Goal: Task Accomplishment & Management: Use online tool/utility

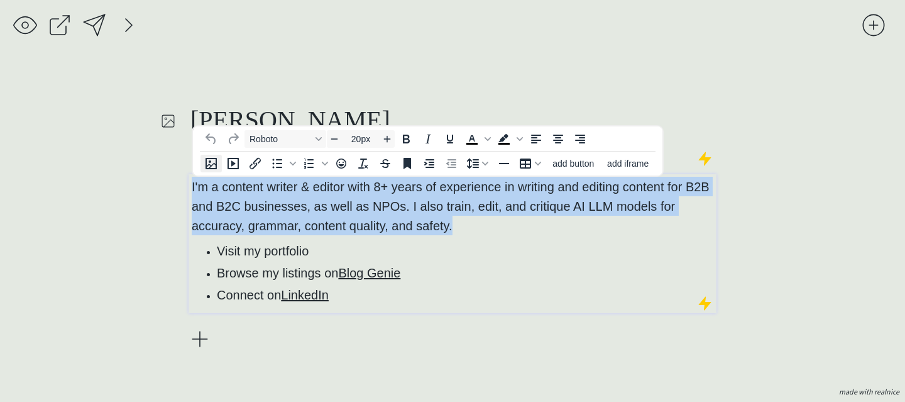
drag, startPoint x: 475, startPoint y: 224, endPoint x: 205, endPoint y: 155, distance: 278.9
click at [205, 155] on body "[PERSON_NAME], Content Writer and Editor I'm a content writer & editor with 8+ …" at bounding box center [452, 201] width 905 height 402
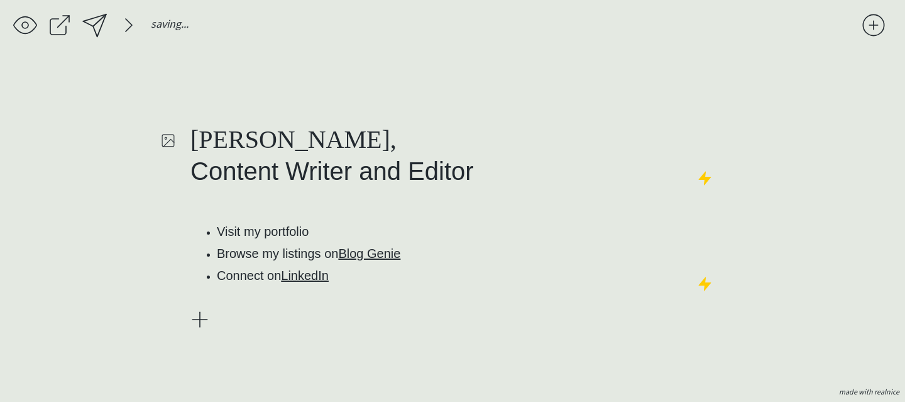
click at [431, 351] on div "[PERSON_NAME], Content Writer and Editor ﻿ Visit my portfolio Browse my listing…" at bounding box center [453, 227] width 528 height 311
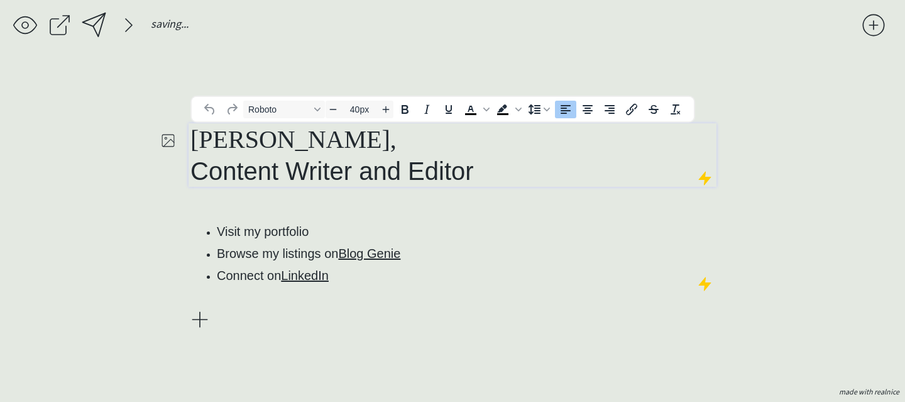
click at [487, 178] on h1 "[PERSON_NAME], Content Writer and Editor" at bounding box center [453, 155] width 524 height 64
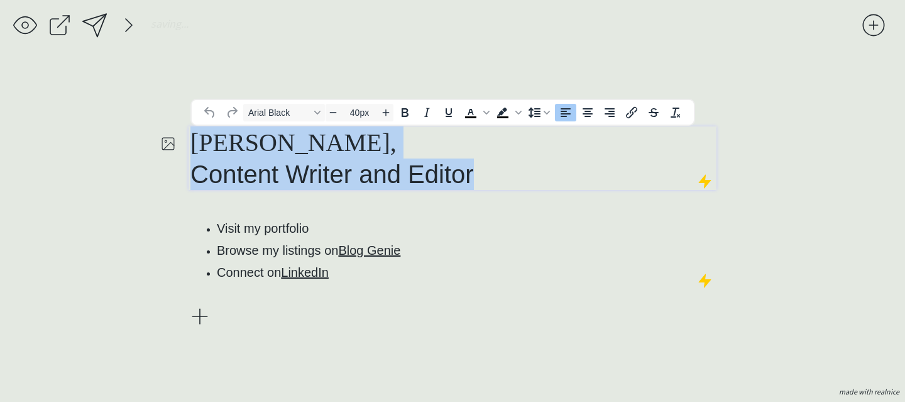
drag, startPoint x: 492, startPoint y: 176, endPoint x: 183, endPoint y: 157, distance: 309.9
click at [182, 157] on div "saving... [PERSON_NAME], Content Writer and Editor Visit my portfolio Browse my…" at bounding box center [452, 201] width 905 height 402
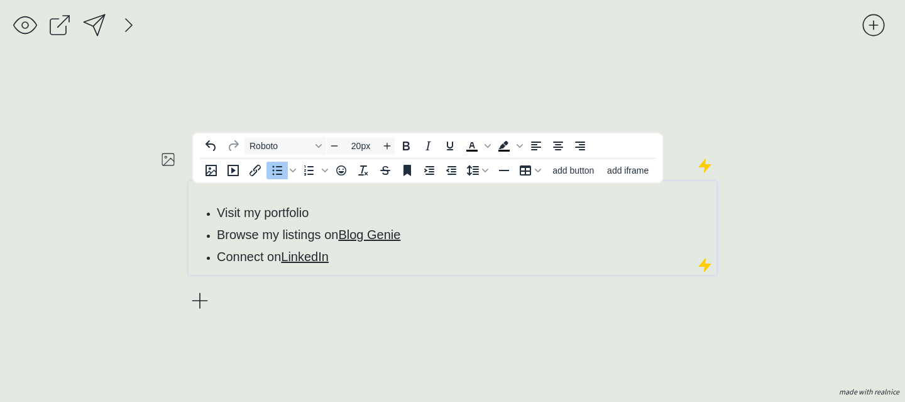
type input "14px"
drag, startPoint x: 404, startPoint y: 250, endPoint x: 181, endPoint y: 163, distance: 239.1
click at [182, 163] on div "saving... [PERSON_NAME] Visit my portfolio Browse my listings on Blog Genie Con…" at bounding box center [452, 201] width 905 height 402
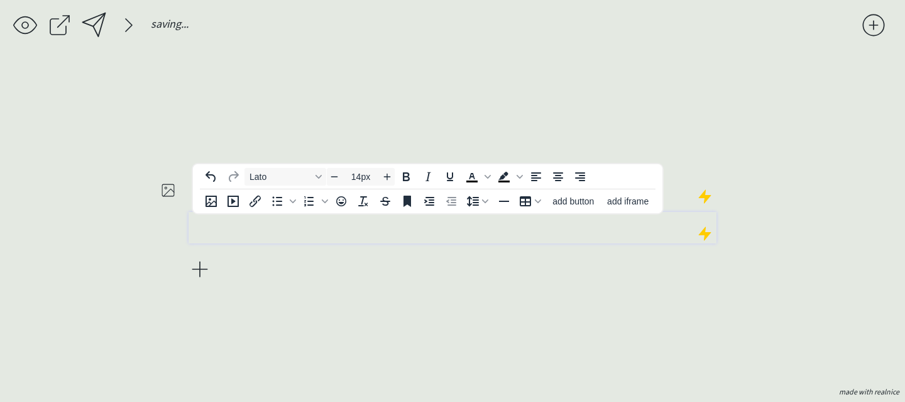
click at [361, 299] on div "[PERSON_NAME]" at bounding box center [453, 227] width 528 height 311
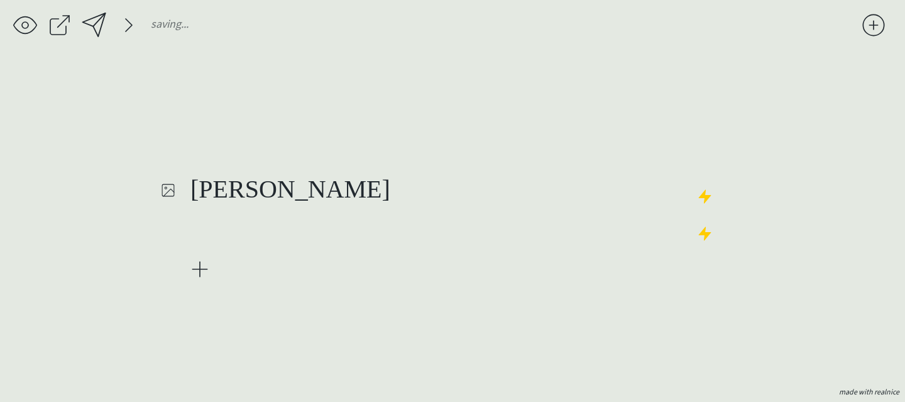
click at [31, 21] on div at bounding box center [25, 25] width 25 height 25
click at [121, 28] on div at bounding box center [128, 25] width 25 height 25
click at [248, 25] on div "saving..." at bounding box center [437, 28] width 849 height 31
click at [266, 30] on div at bounding box center [267, 25] width 25 height 25
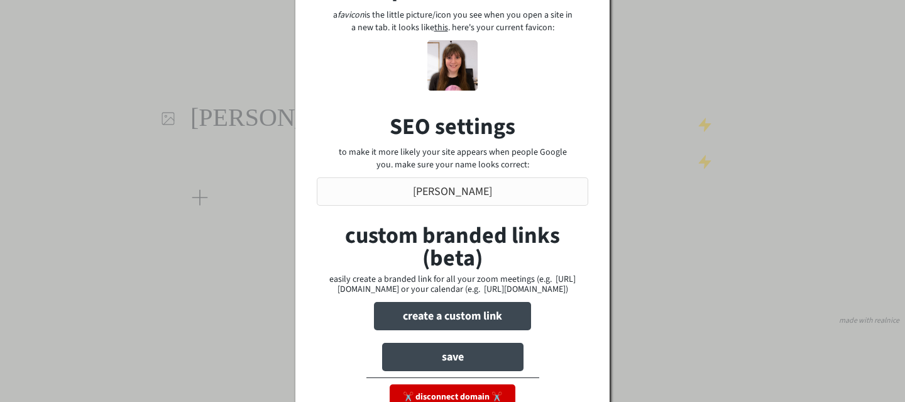
scroll to position [133, 0]
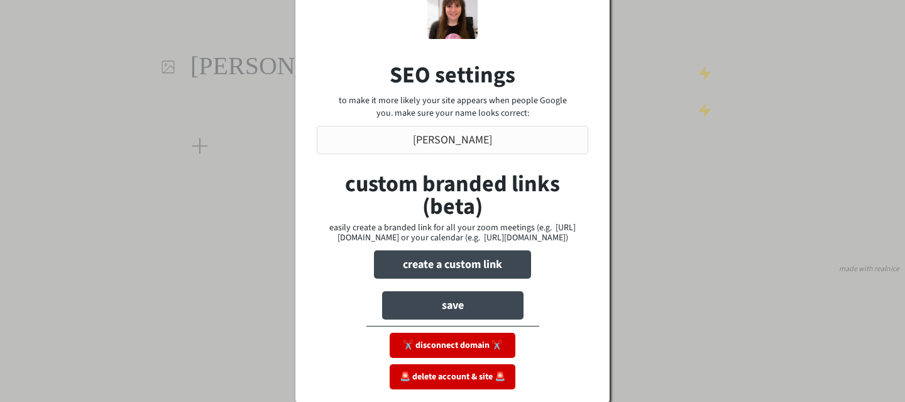
click at [673, 309] on div at bounding box center [452, 201] width 905 height 402
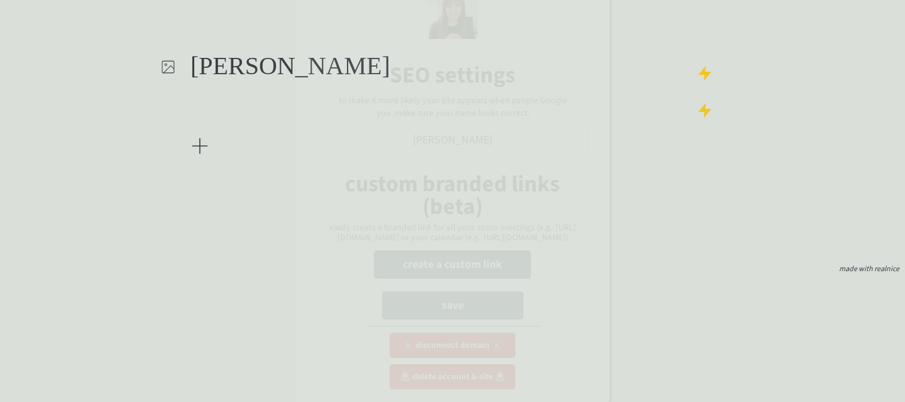
scroll to position [0, 0]
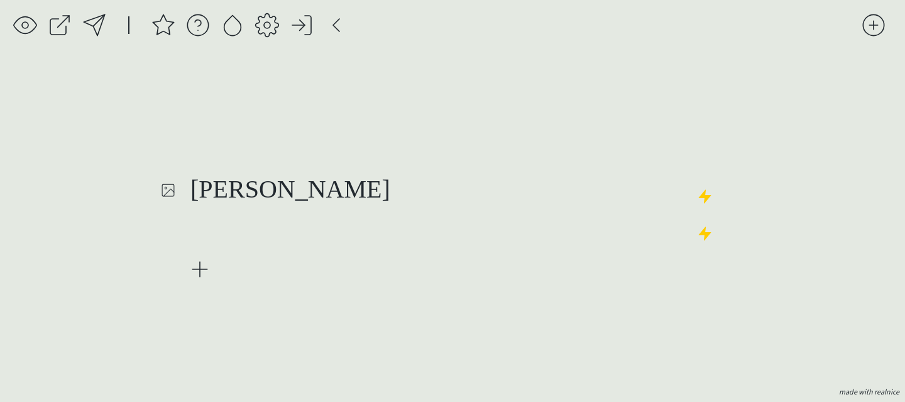
click at [285, 35] on div "saving..." at bounding box center [437, 28] width 849 height 31
click at [275, 34] on div at bounding box center [267, 25] width 25 height 25
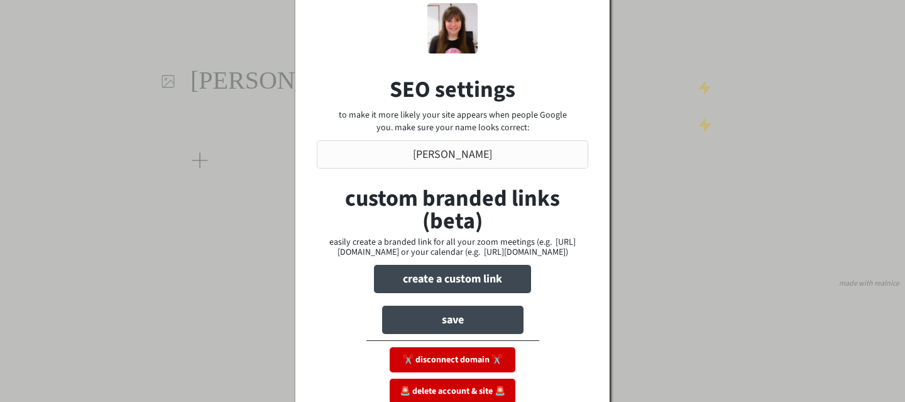
scroll to position [133, 0]
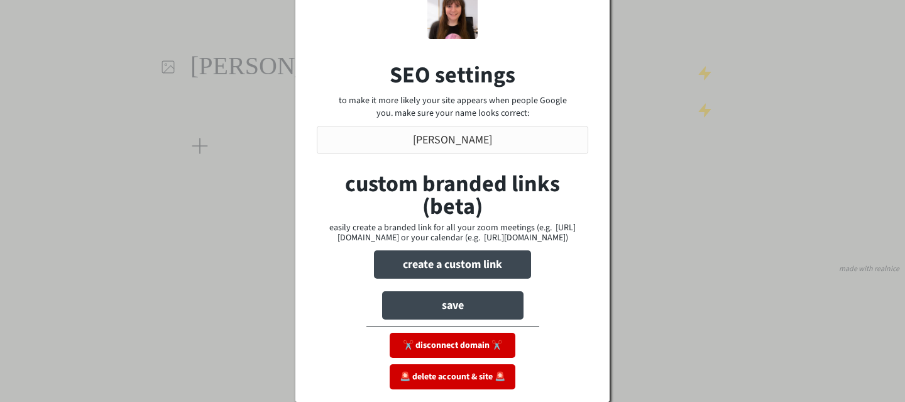
click at [677, 257] on div at bounding box center [452, 201] width 905 height 402
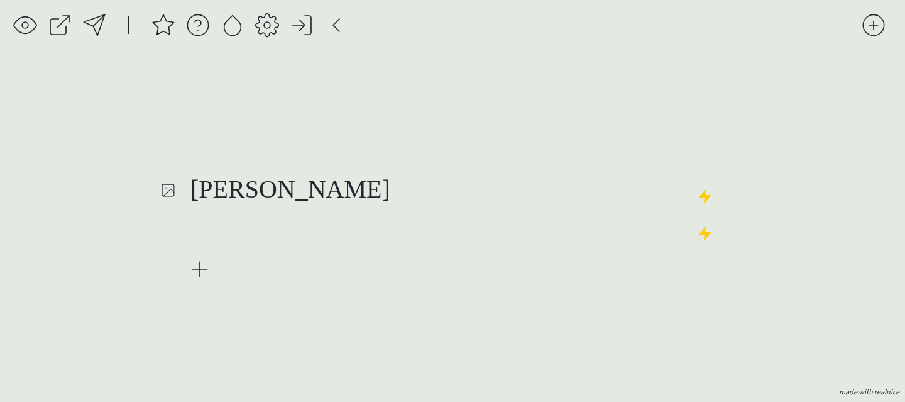
scroll to position [0, 0]
click at [316, 230] on div at bounding box center [453, 227] width 528 height 31
click at [234, 227] on p at bounding box center [453, 220] width 522 height 13
click at [246, 237] on div at bounding box center [453, 227] width 528 height 31
click at [260, 40] on div "saving..." at bounding box center [437, 28] width 849 height 31
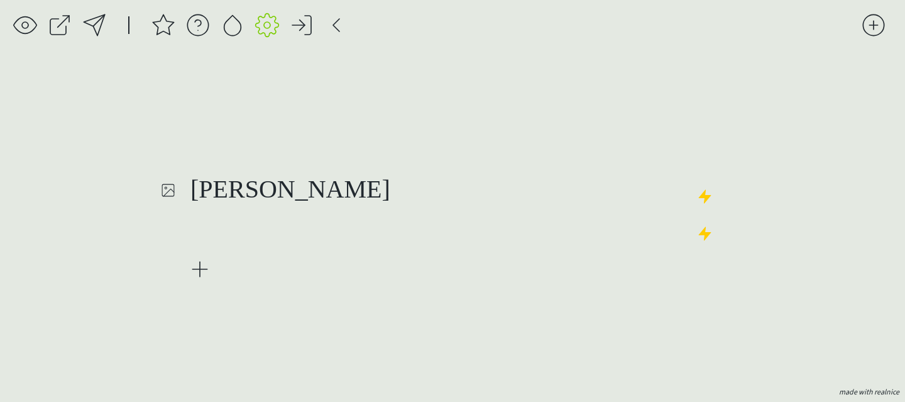
click at [268, 31] on div at bounding box center [267, 25] width 25 height 25
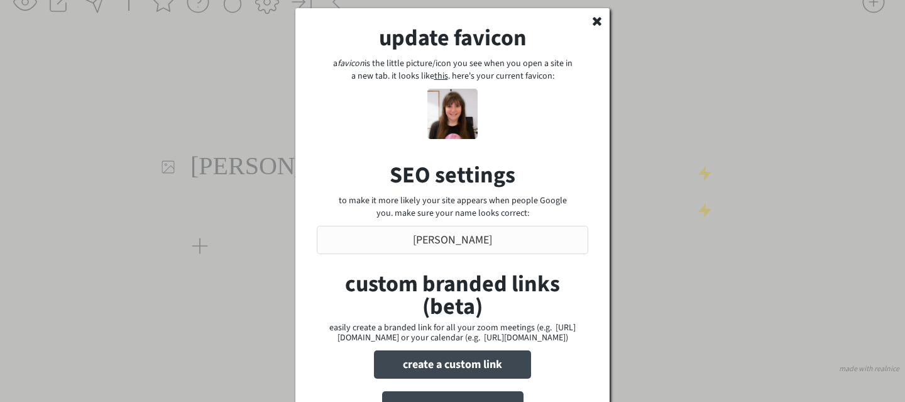
scroll to position [4, 0]
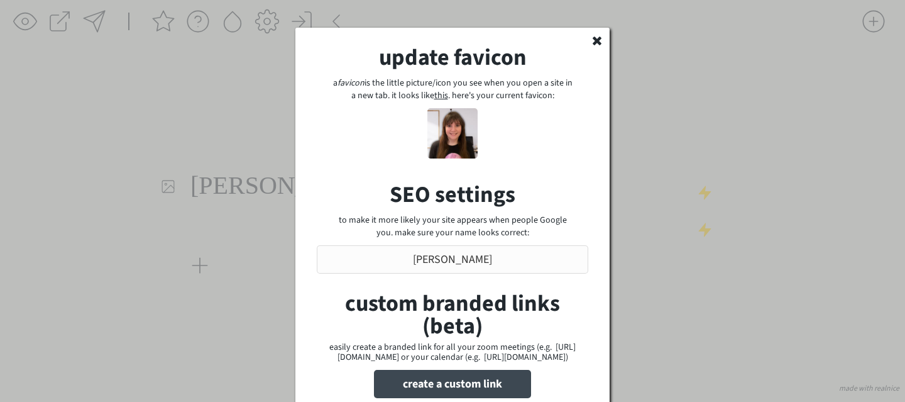
click at [248, 270] on div at bounding box center [452, 201] width 905 height 402
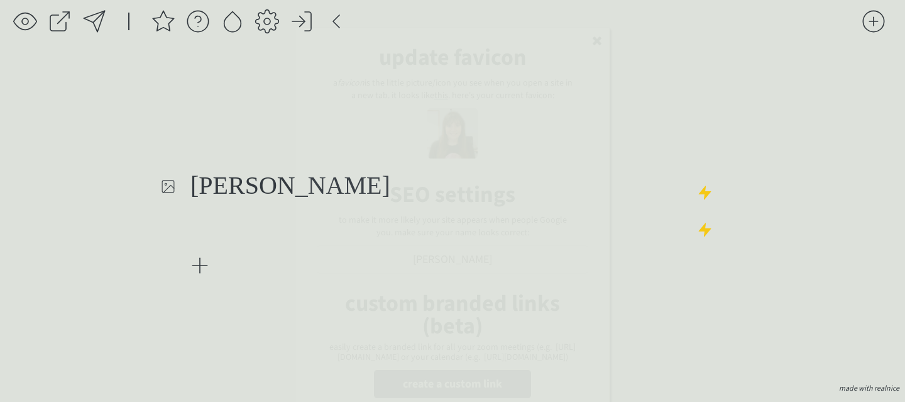
scroll to position [0, 0]
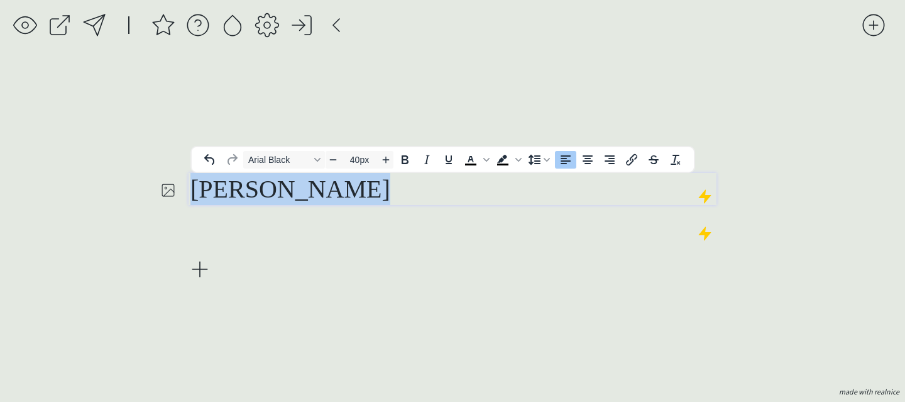
drag, startPoint x: 403, startPoint y: 197, endPoint x: 193, endPoint y: 157, distance: 213.8
click at [194, 157] on body "saving... [PERSON_NAME] made with realnice publish site view live site favicon,…" at bounding box center [452, 201] width 905 height 402
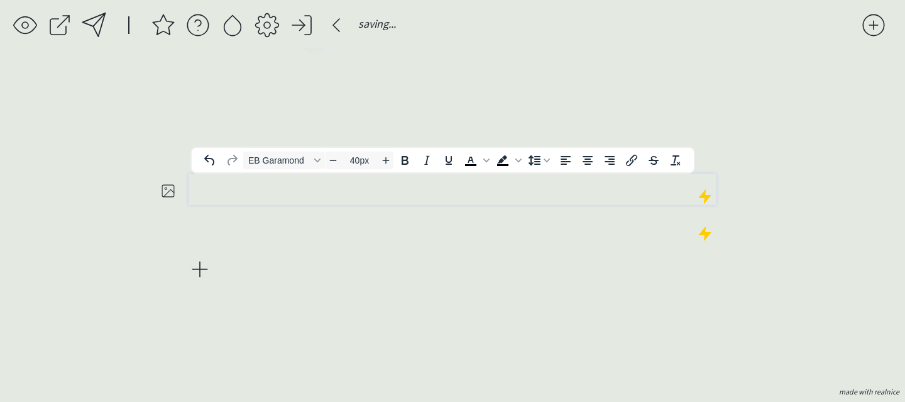
click at [94, 15] on div at bounding box center [94, 25] width 29 height 29
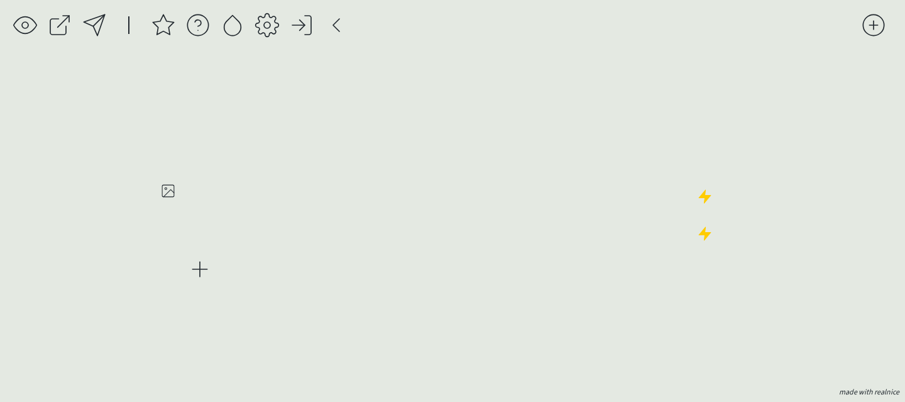
click at [429, 79] on div at bounding box center [453, 227] width 528 height 311
click at [87, 25] on div at bounding box center [94, 25] width 25 height 25
click at [97, 4] on div "saving & publishing saved & published! 👍 saving... made with realnice" at bounding box center [452, 201] width 905 height 402
click at [100, 22] on div at bounding box center [94, 25] width 25 height 25
click at [354, 174] on h1 at bounding box center [453, 189] width 524 height 31
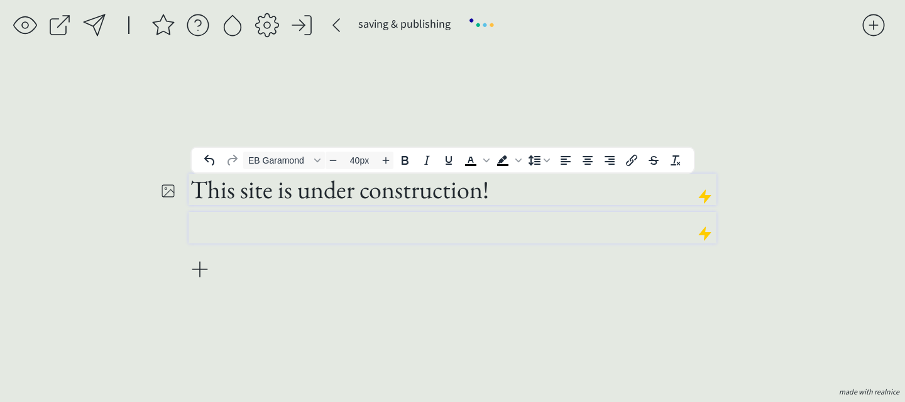
click at [397, 285] on div "This site is under construction!" at bounding box center [453, 227] width 528 height 311
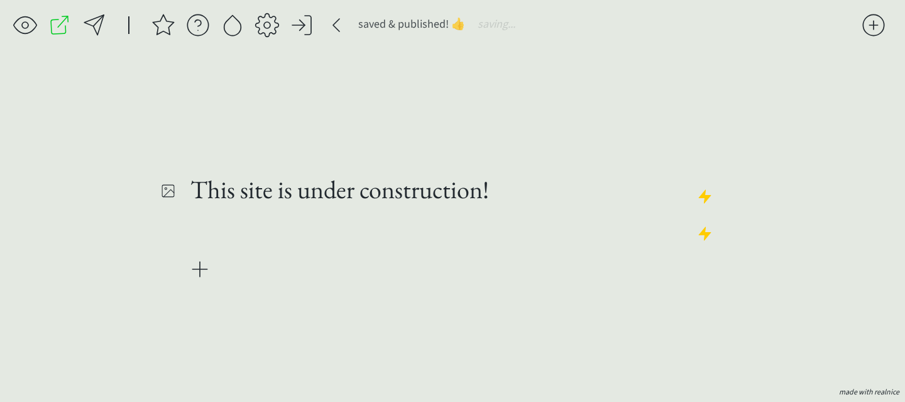
click at [102, 16] on div at bounding box center [94, 25] width 25 height 25
click at [96, 26] on div at bounding box center [94, 25] width 25 height 25
